Goal: Task Accomplishment & Management: Manage account settings

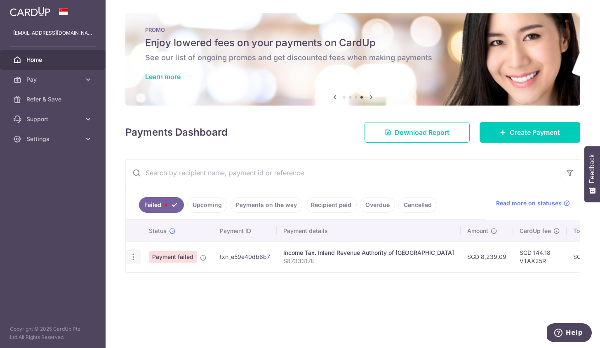
click at [134, 254] on icon "button" at bounding box center [133, 257] width 9 height 9
click at [174, 282] on span "Update payment" at bounding box center [177, 280] width 56 height 10
radio input "true"
type input "8,239.09"
type input "S8733317E"
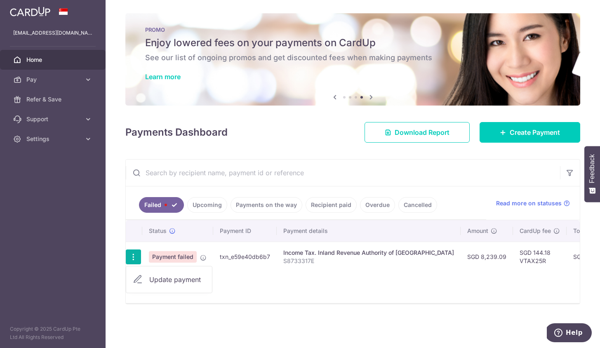
type input "VTAX25R"
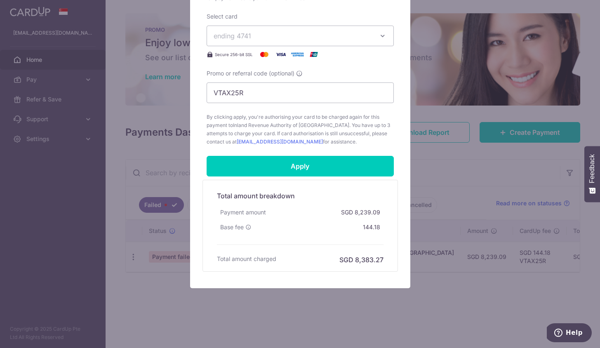
scroll to position [297, 0]
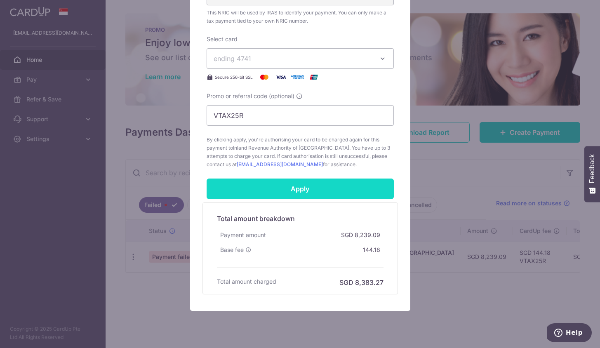
click at [306, 198] on input "Apply" at bounding box center [300, 189] width 187 height 21
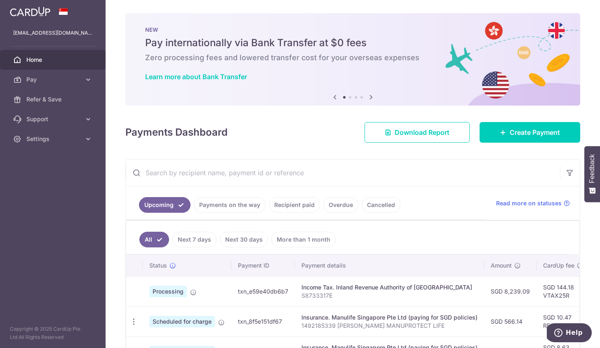
click at [62, 15] on div at bounding box center [53, 11] width 106 height 23
click at [46, 31] on p "[EMAIL_ADDRESS][DOMAIN_NAME]" at bounding box center [52, 33] width 79 height 8
click at [23, 7] on img at bounding box center [30, 12] width 40 height 10
click at [53, 139] on span "Settings" at bounding box center [53, 139] width 54 height 8
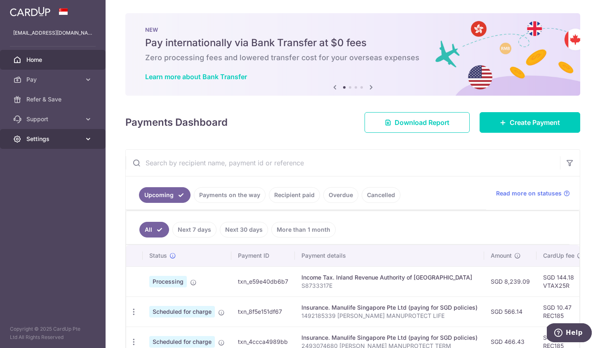
click at [54, 144] on link "Settings" at bounding box center [53, 139] width 106 height 20
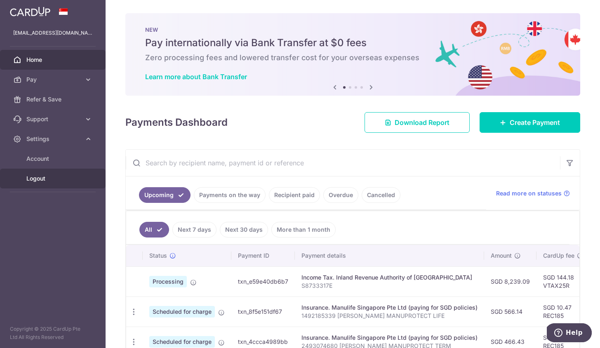
click at [41, 181] on span "Logout" at bounding box center [53, 178] width 54 height 8
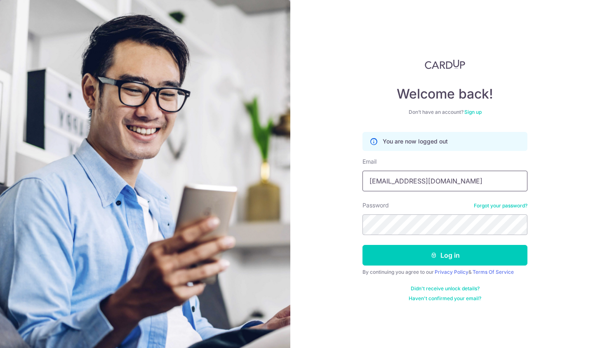
click at [400, 181] on input "[EMAIL_ADDRESS][DOMAIN_NAME]" at bounding box center [444, 181] width 165 height 21
type input "celenengwq@gmail.com"
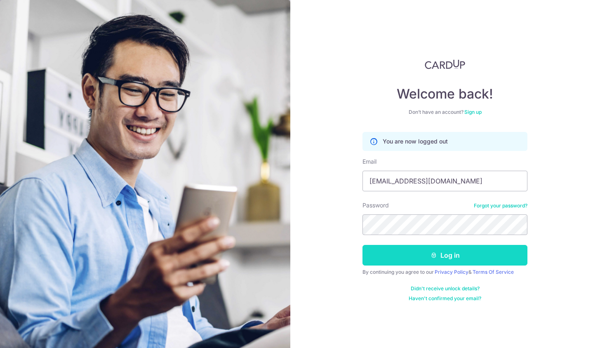
click at [423, 256] on button "Log in" at bounding box center [444, 255] width 165 height 21
